Goal: Task Accomplishment & Management: Manage account settings

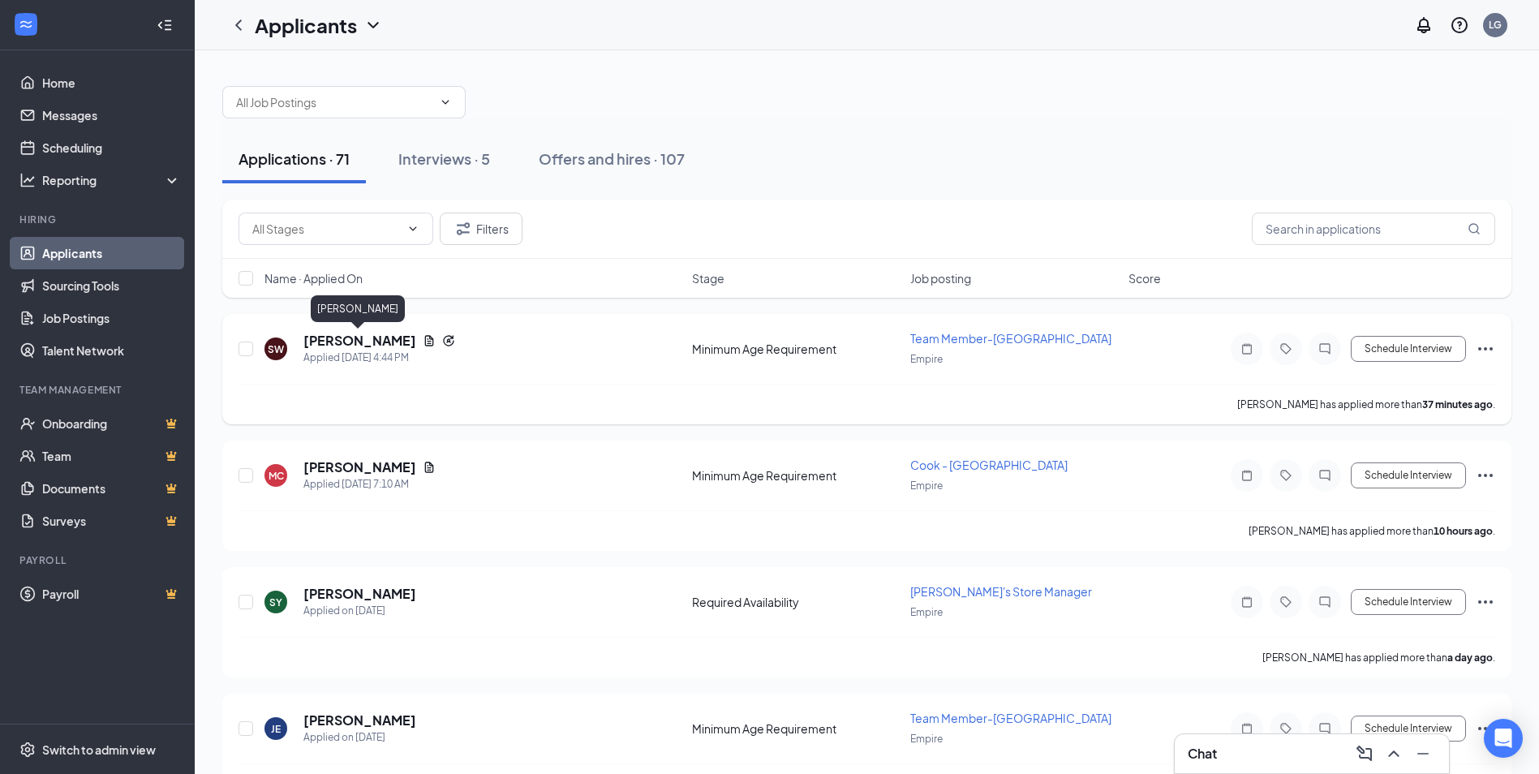
click at [355, 337] on h5 "[PERSON_NAME]" at bounding box center [360, 341] width 113 height 18
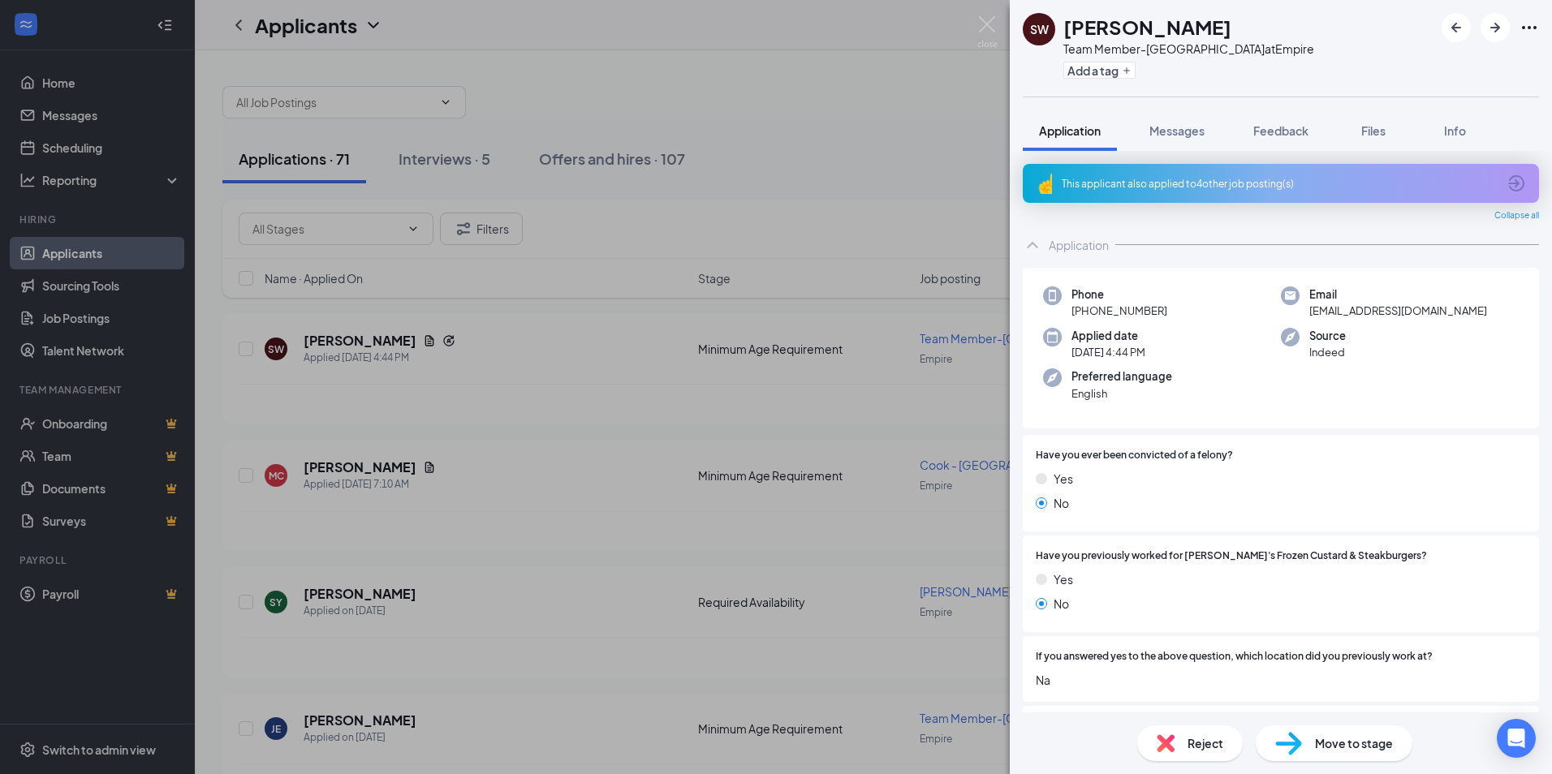
click at [812, 186] on div "This applicant also applied to 4 other job posting(s)" at bounding box center [1278, 184] width 435 height 14
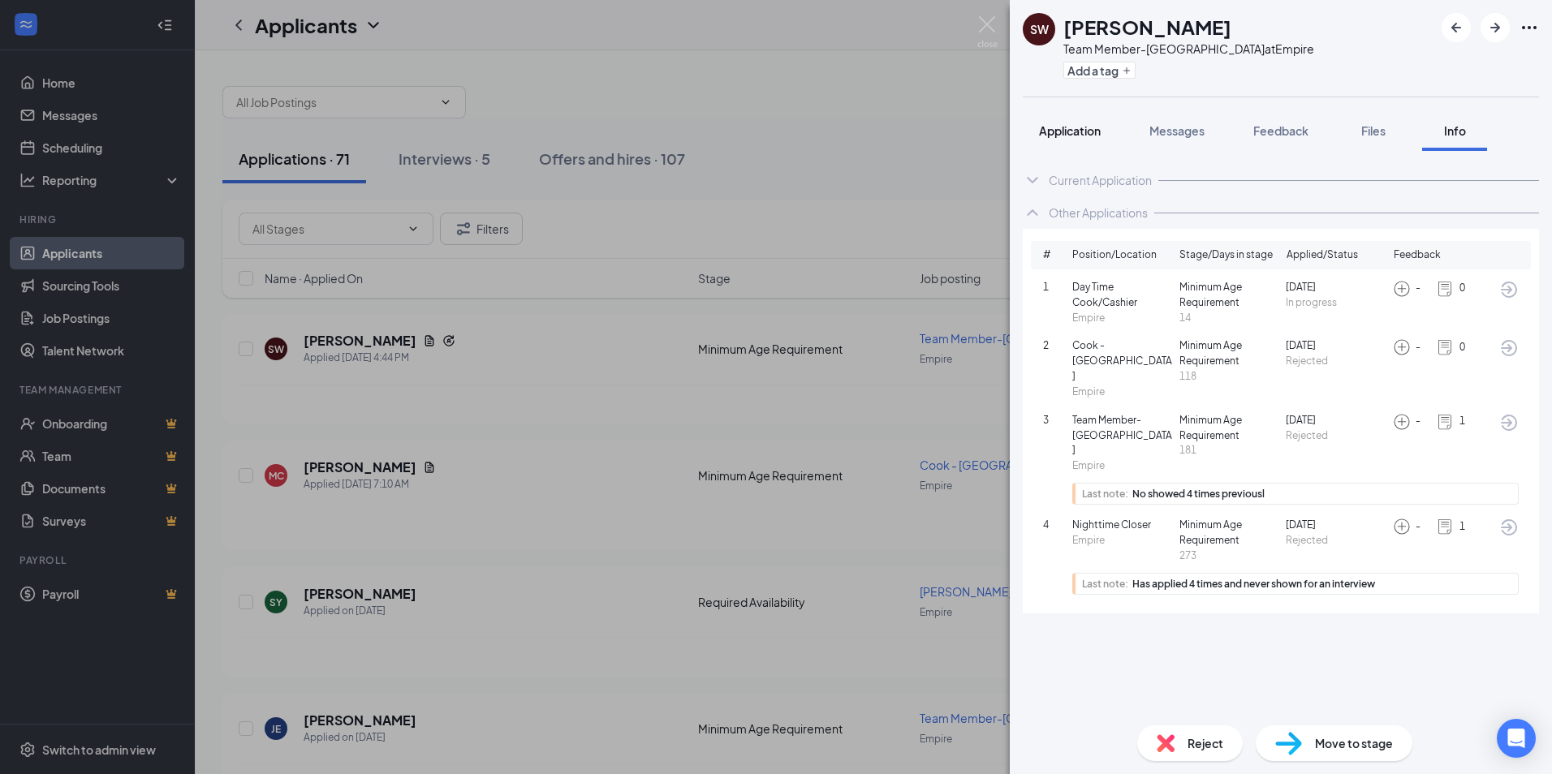
click at [812, 127] on span "Application" at bounding box center [1070, 130] width 62 height 15
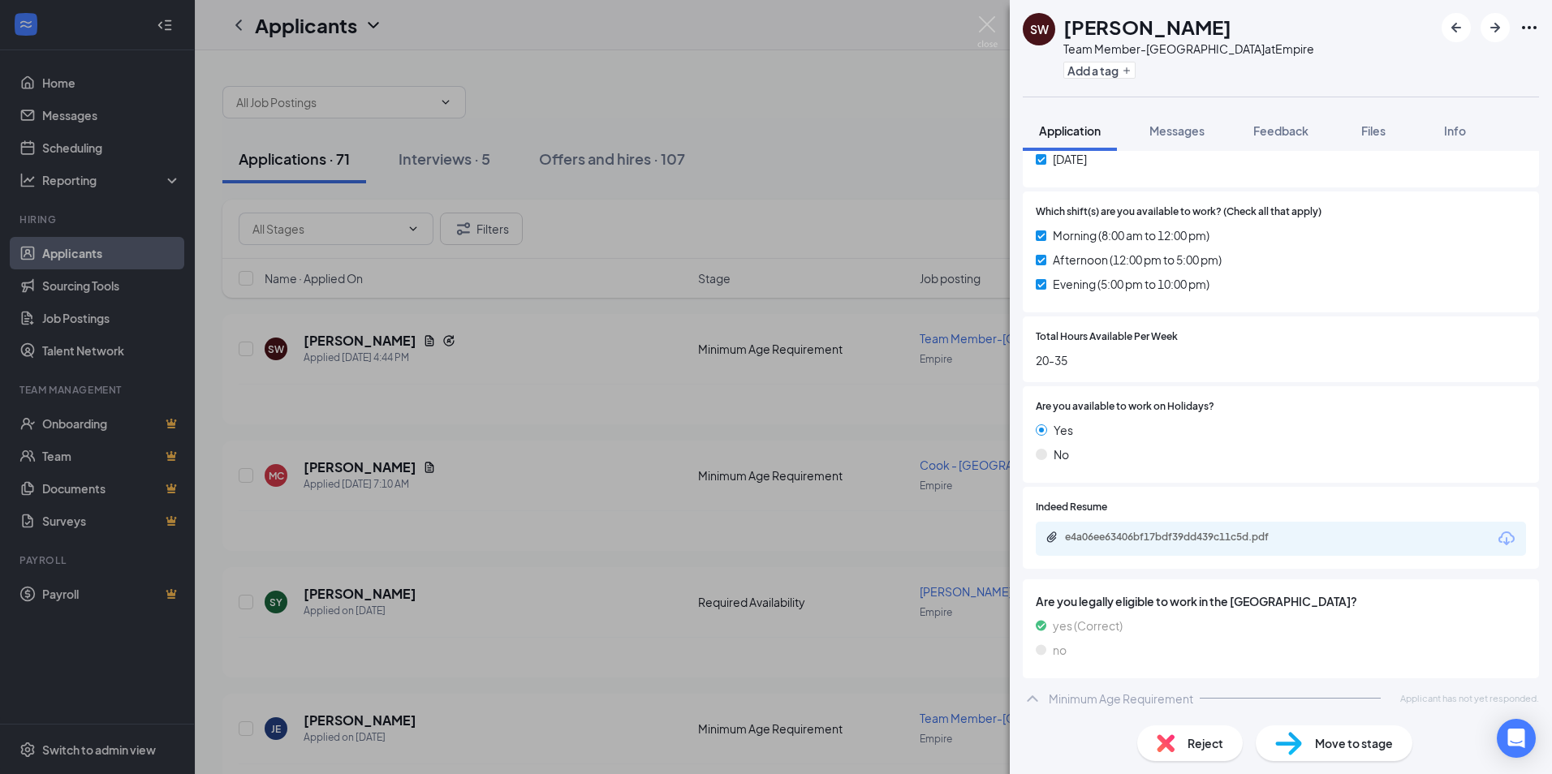
scroll to position [815, 0]
click at [812, 520] on div "e4a06ee63406bf17bdf39dd439c11c5d.pdf" at bounding box center [1178, 534] width 227 height 13
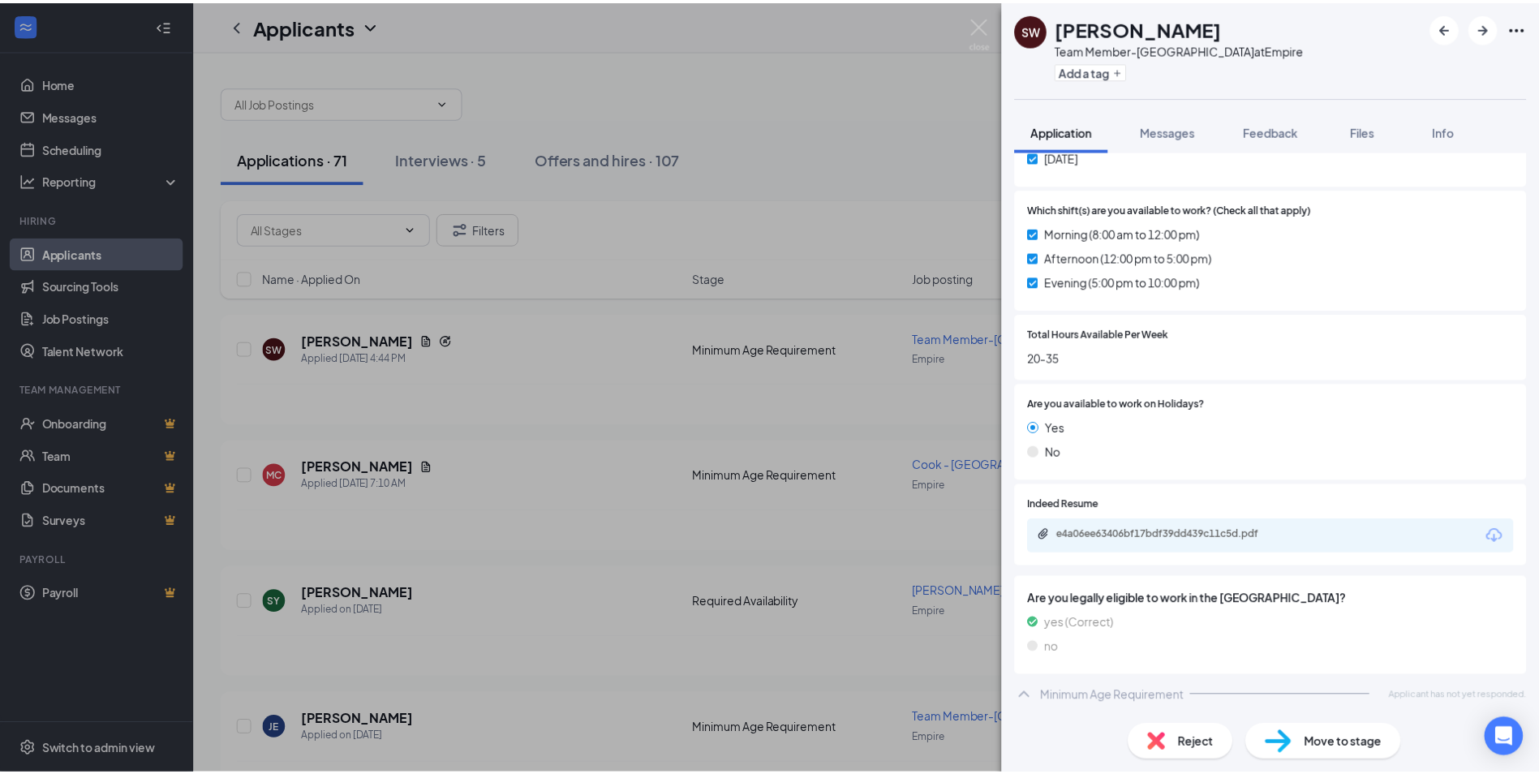
scroll to position [808, 0]
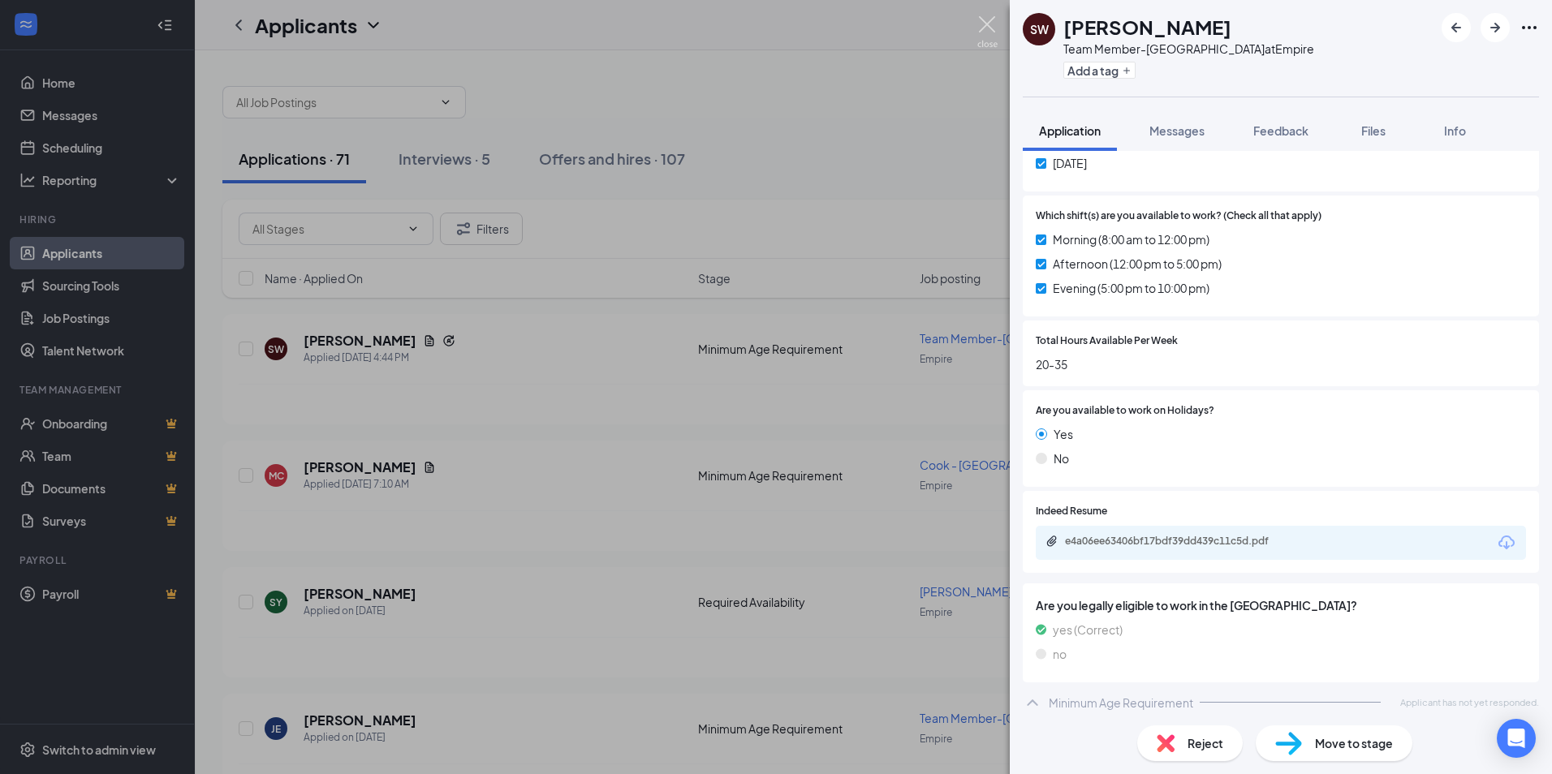
click at [812, 25] on img at bounding box center [987, 32] width 20 height 32
